Goal: Task Accomplishment & Management: Complete application form

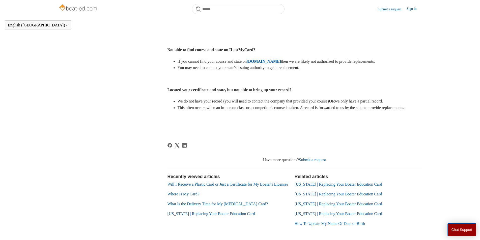
scroll to position [219, 0]
click at [69, 9] on img at bounding box center [79, 8] width 40 height 10
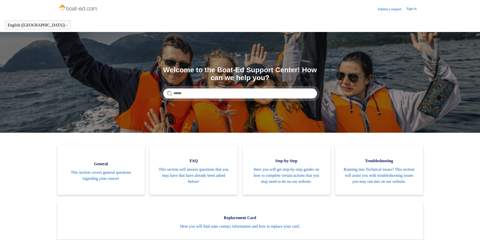
click at [412, 9] on link "Sign in" at bounding box center [413, 9] width 15 height 6
